Goal: Transaction & Acquisition: Obtain resource

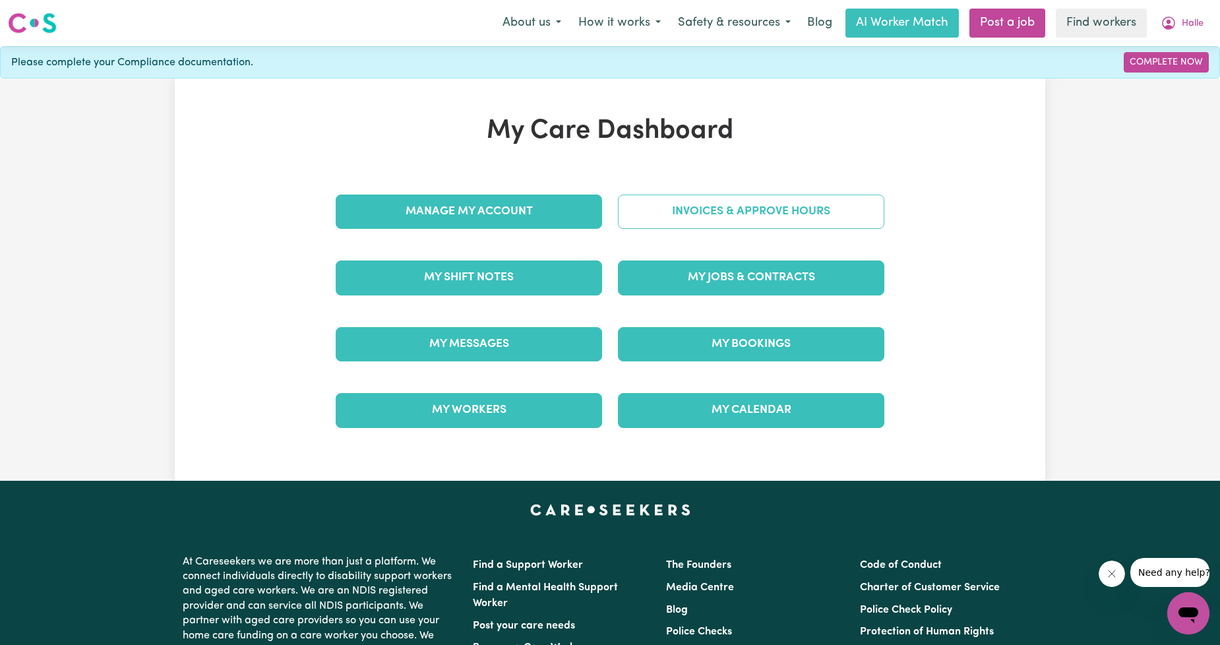
click at [657, 206] on link "Invoices & Approve Hours" at bounding box center [751, 212] width 266 height 34
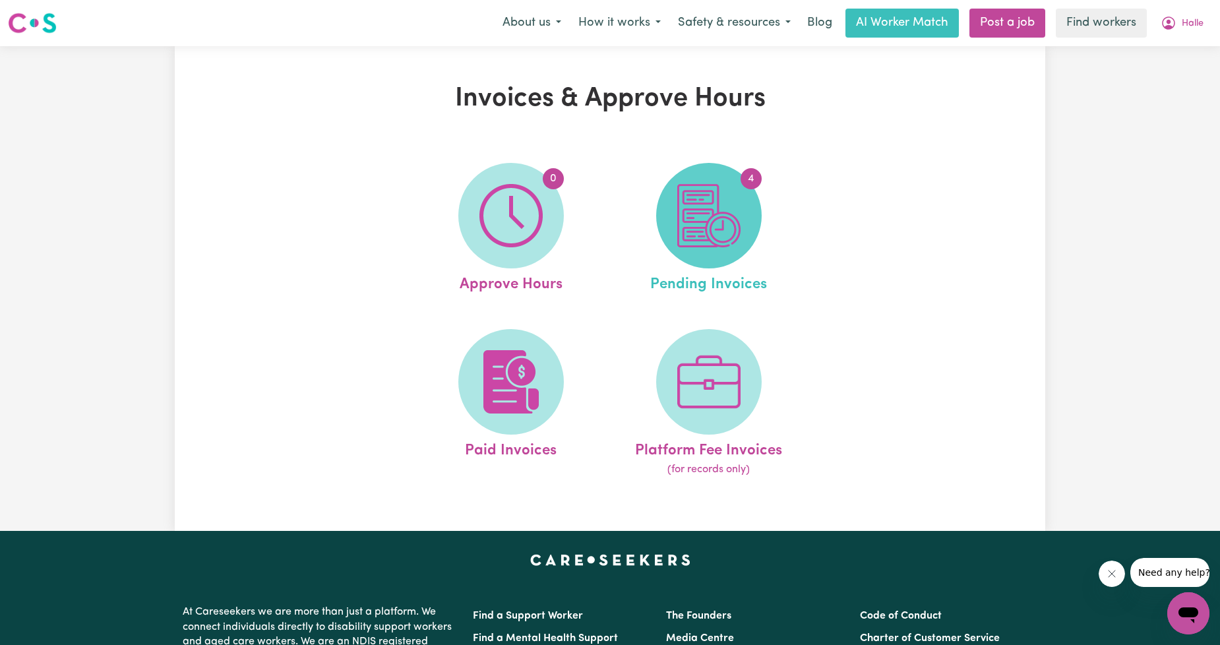
click at [688, 221] on img at bounding box center [708, 215] width 63 height 63
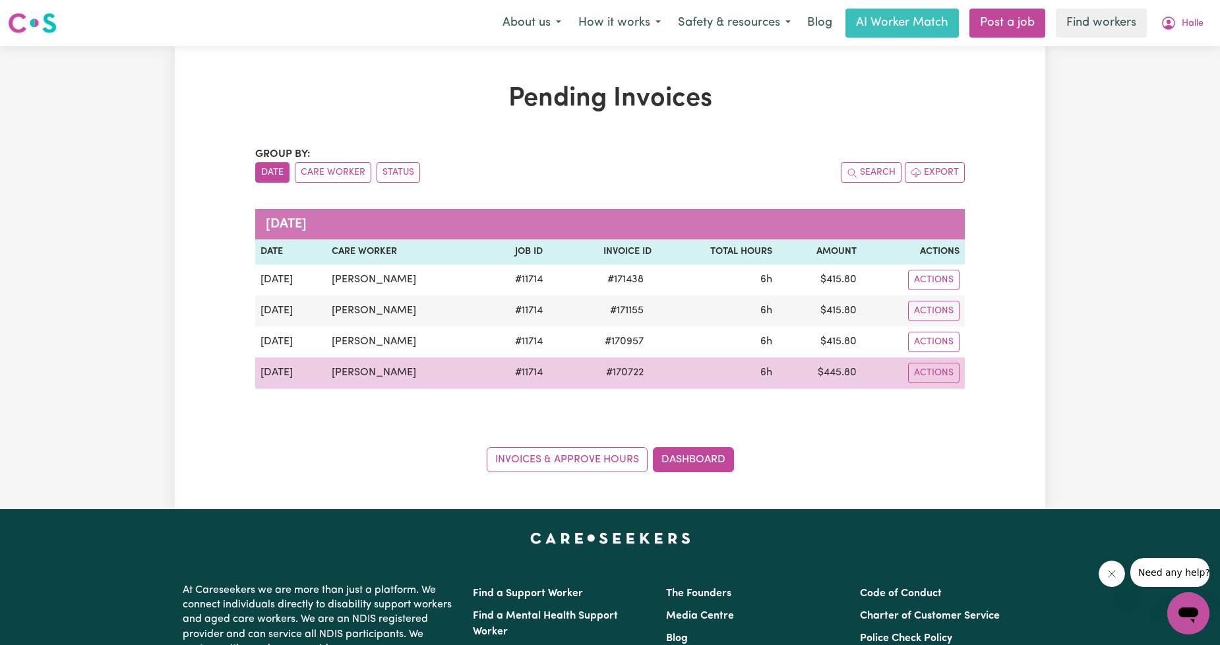
click at [913, 387] on td "Actions" at bounding box center [913, 373] width 103 height 32
click at [919, 290] on button "Actions" at bounding box center [933, 280] width 51 height 20
click at [948, 407] on link "Download Invoice" at bounding box center [968, 403] width 121 height 26
click at [915, 290] on button "Actions" at bounding box center [933, 280] width 51 height 20
click at [940, 392] on link "Download Invoice" at bounding box center [968, 403] width 121 height 26
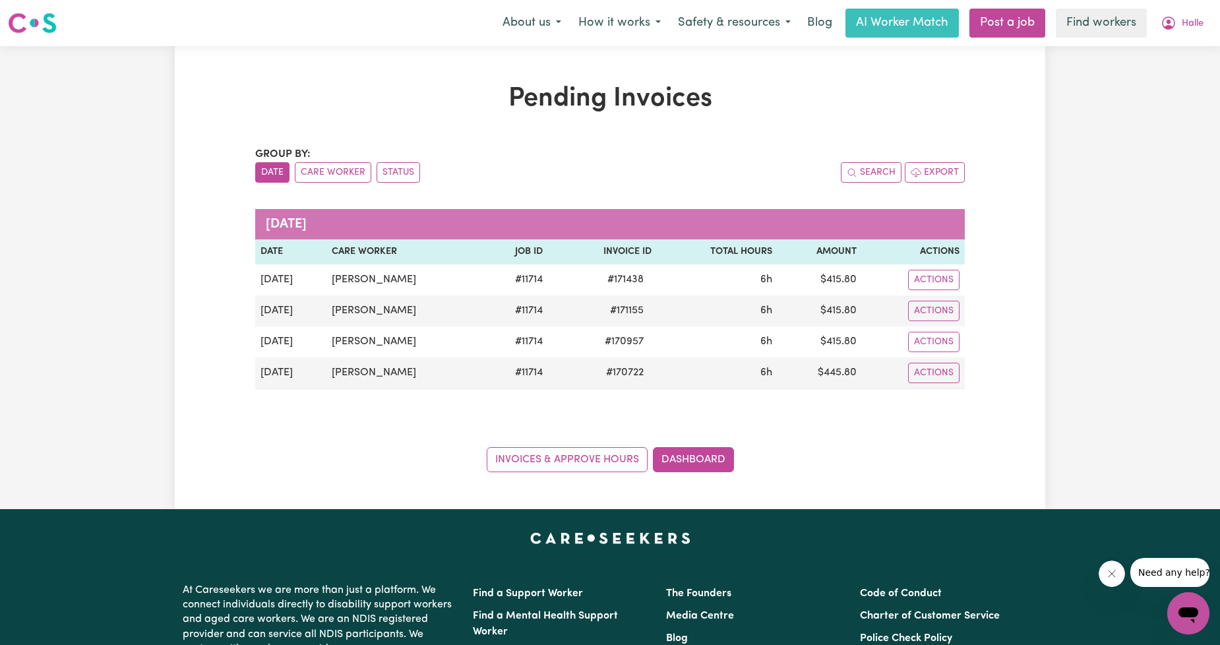
click at [788, 189] on div "Group by: Date Care Worker Status Search Export [DATE] Date Care Worker Job ID …" at bounding box center [610, 309] width 710 height 326
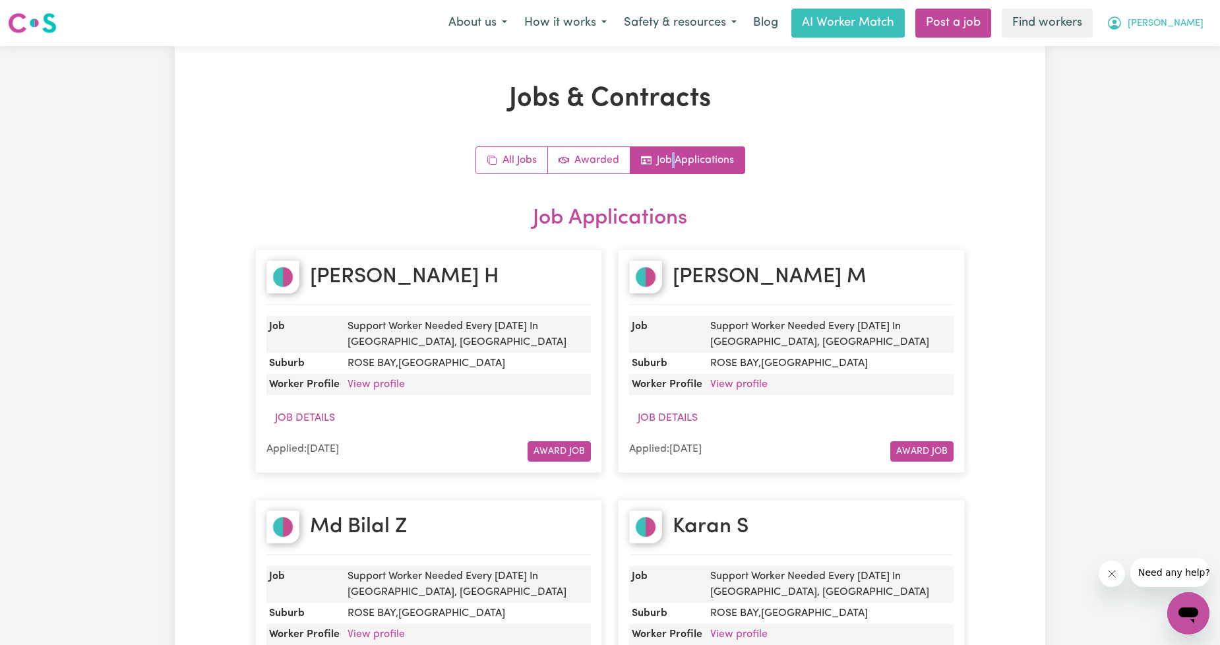
click at [1163, 15] on button "Danielle" at bounding box center [1155, 23] width 114 height 28
